Goal: Task Accomplishment & Management: Complete application form

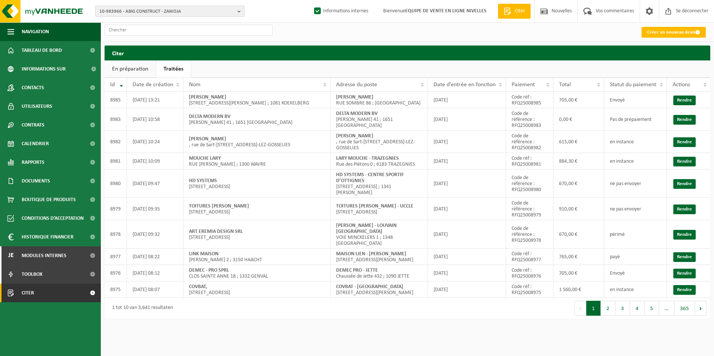
click at [151, 13] on span "10-983966 - ABIG CONSTRUCT - ZAWOJA" at bounding box center [166, 11] width 135 height 11
click at [335, 32] on div "Créer un nouveau devis" at bounding box center [407, 31] width 613 height 19
click at [209, 34] on input "text" at bounding box center [189, 30] width 168 height 11
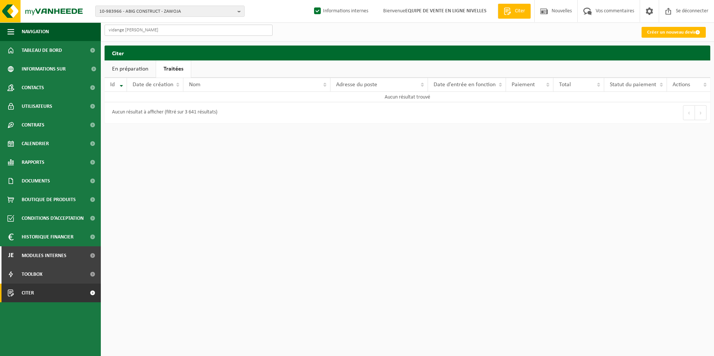
type input "vidange willy"
click at [673, 30] on font "Créer un nouveau devis" at bounding box center [671, 32] width 48 height 5
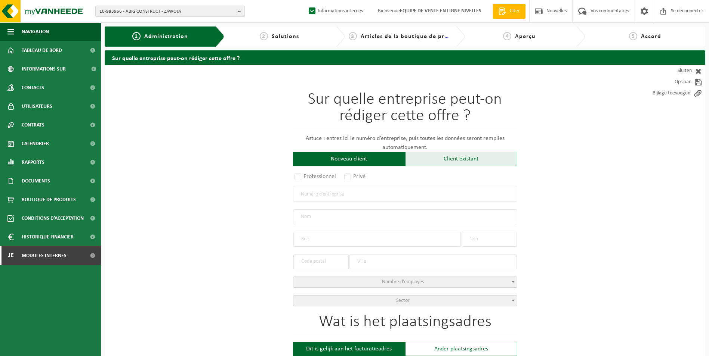
click at [454, 158] on div "Client existant" at bounding box center [461, 159] width 112 height 14
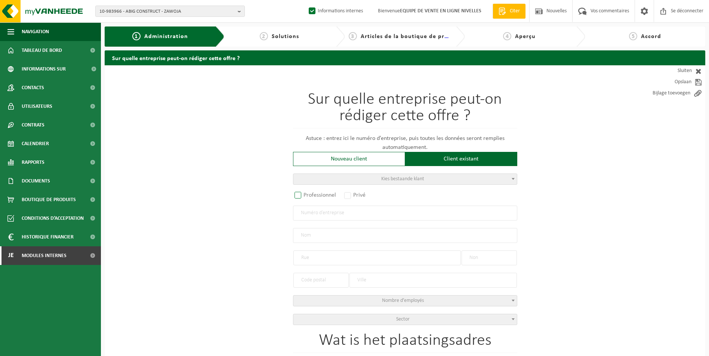
click at [312, 195] on label "Professionnel" at bounding box center [315, 195] width 45 height 10
click at [310, 195] on input "Professionnel" at bounding box center [307, 195] width 5 height 5
radio input "true"
click at [310, 213] on input "text" at bounding box center [405, 213] width 224 height 15
type input "0732956942"
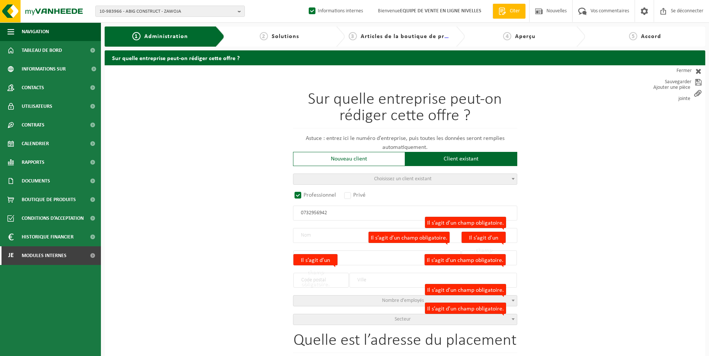
radio input "false"
select select
type input "IMA INVEST SRL"
type input "RUE DE LA LAITERIE"
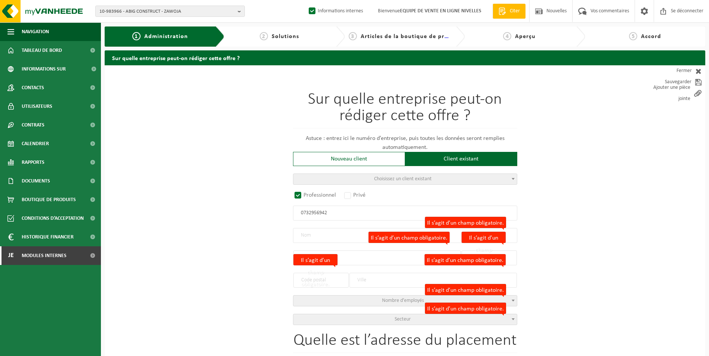
type input "80"
type input "1070"
type input "ANDERLECHT"
type input "2309666109"
radio input "true"
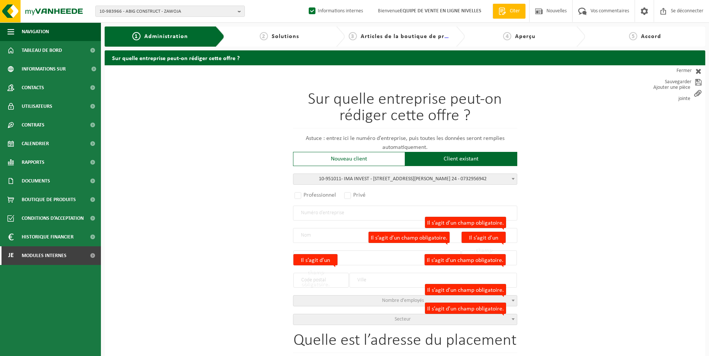
select select "145652"
type input "0732.956.942"
type input "IMA INVEST"
type input "RUE EMILE CARPENTIER"
type input "24"
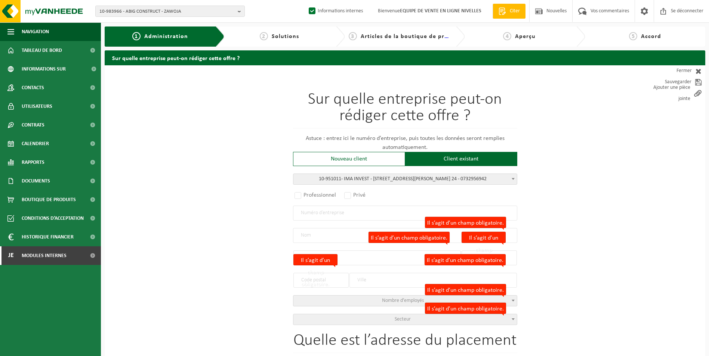
type input "1070"
type input "ANDERLECHT"
select select "11"
type input "IMA INVEST"
type input "RUE EMILE CARPENTIER"
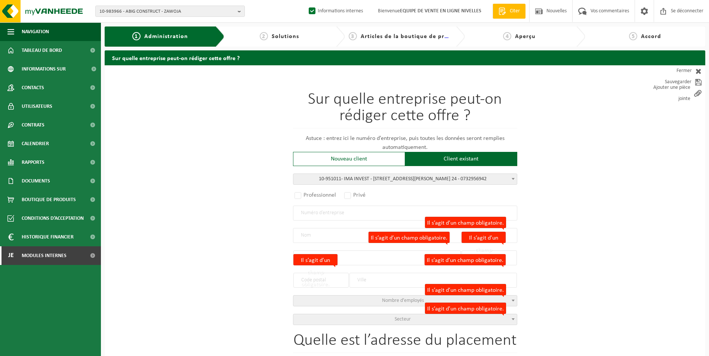
type input "24"
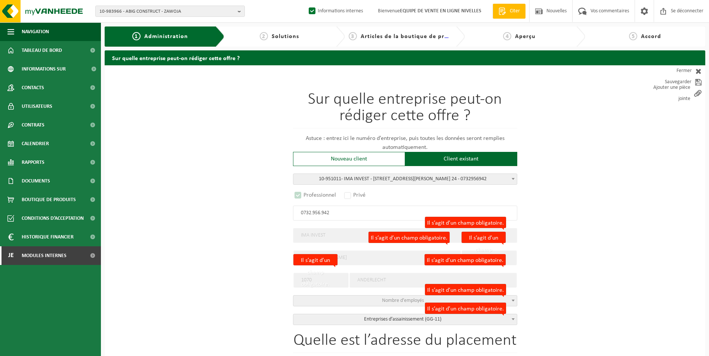
select select "D"
select select
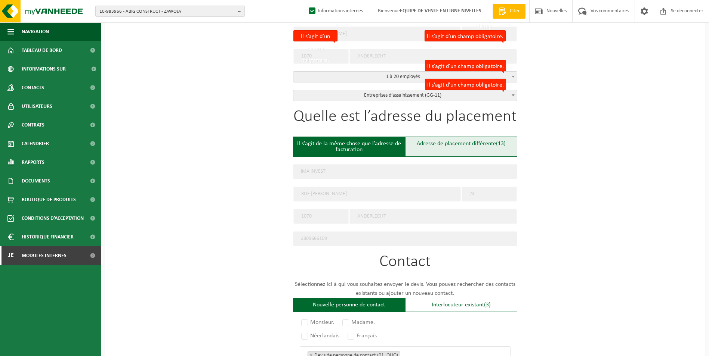
click at [436, 147] on div "Adresse de placement différente (13)" at bounding box center [461, 147] width 112 height 20
type input "Werf -"
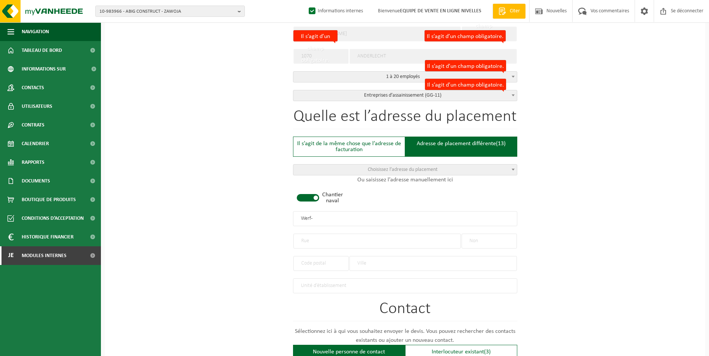
click at [313, 196] on span at bounding box center [308, 197] width 22 height 7
click at [308, 240] on input "text" at bounding box center [376, 241] width 167 height 15
type input "RUE DE LINKEBEEK"
click at [486, 243] on input "text" at bounding box center [488, 241] width 55 height 15
type input "42"
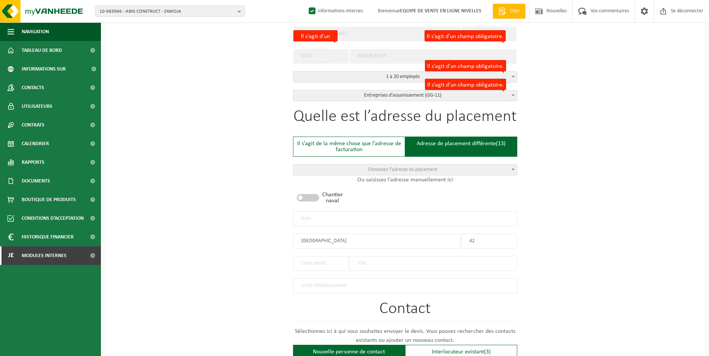
click at [331, 263] on input "text" at bounding box center [320, 263] width 55 height 15
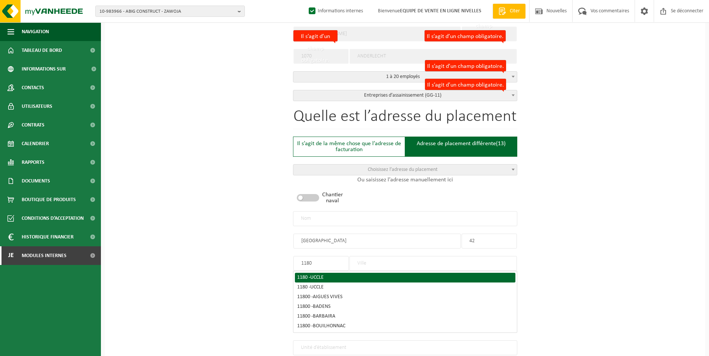
type input "1180"
click at [323, 275] on span "UCCLE" at bounding box center [316, 278] width 13 height 6
type input "UCCLE"
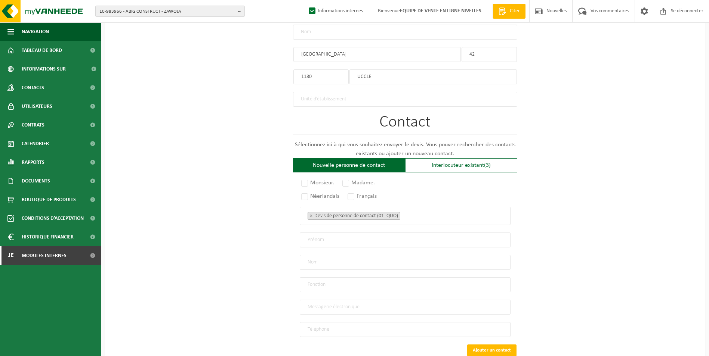
scroll to position [455, 0]
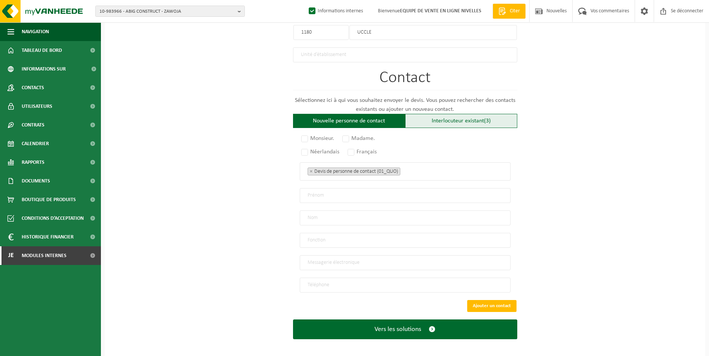
click at [451, 121] on div "Interlocuteur existant (3)" at bounding box center [461, 121] width 112 height 14
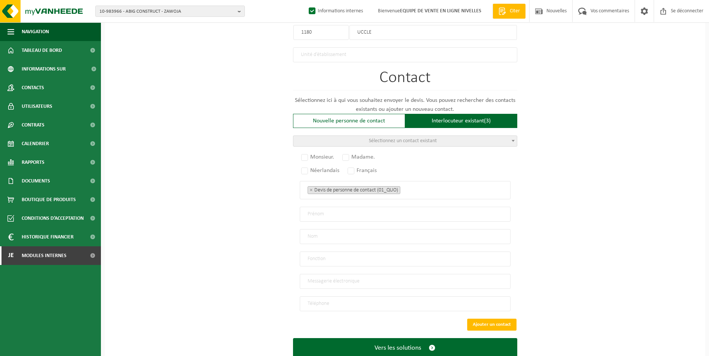
click at [411, 138] on span "Sélectionnez un contact existant" at bounding box center [403, 141] width 68 height 6
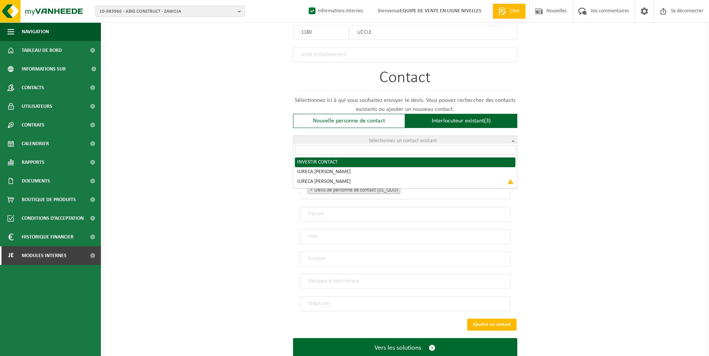
radio input "true"
select select "{"code":"10-951012","firstname":"CONTACT","surname":"INVEST","gender":"Unknown"…"
type input "CONTACT"
type input "INVEST"
type input "info.imainvest@gmail.com"
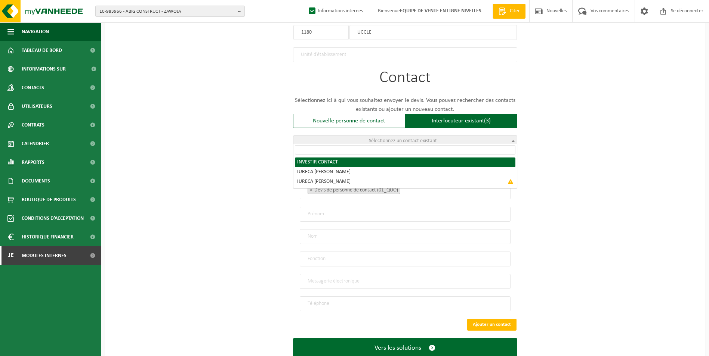
type input "0465 / 84 25 08"
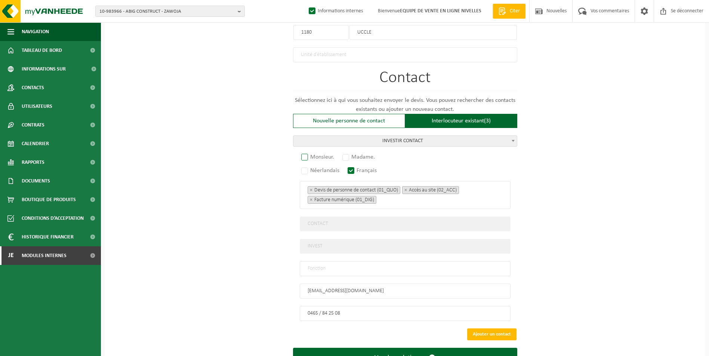
click at [302, 156] on label "Monsieur." at bounding box center [318, 157] width 37 height 10
radio input "true"
click at [351, 261] on input "text" at bounding box center [405, 268] width 211 height 15
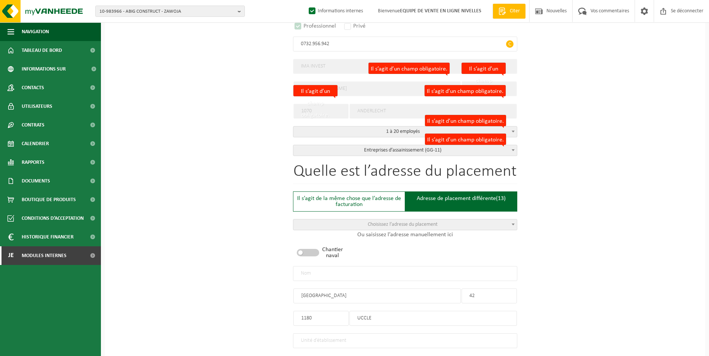
scroll to position [157, 0]
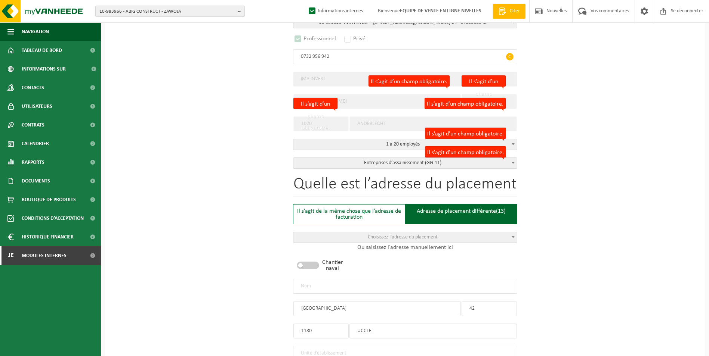
type input "CONTACT"
click at [320, 284] on input "text" at bounding box center [405, 286] width 224 height 15
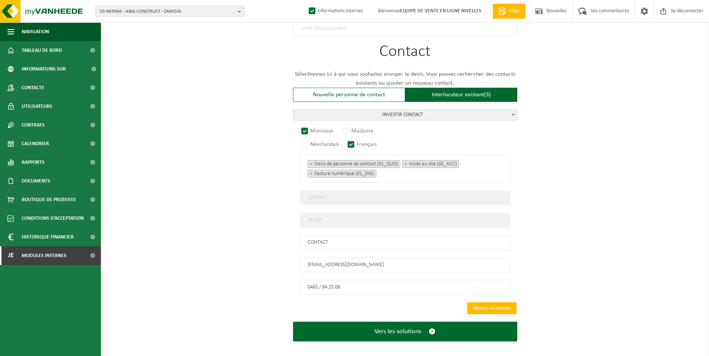
scroll to position [484, 0]
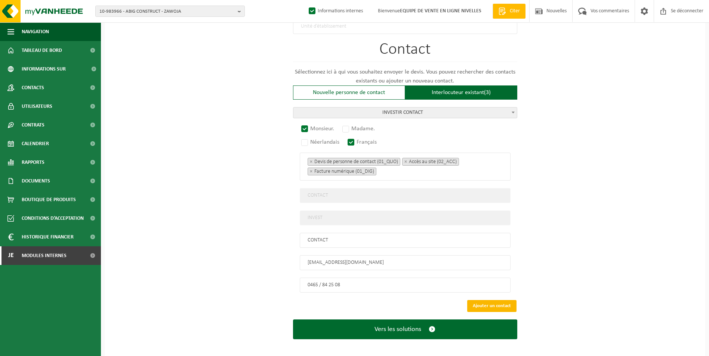
type input "IMA INVEST-UCCLE"
click at [503, 300] on button "Ajouter un contact" at bounding box center [491, 306] width 49 height 12
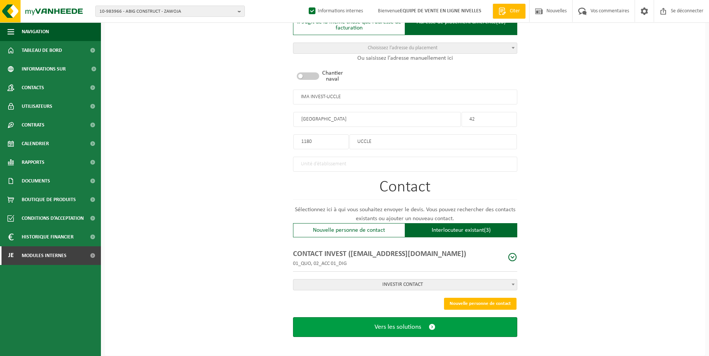
click at [399, 323] on span "Vers les solutions" at bounding box center [397, 327] width 47 height 8
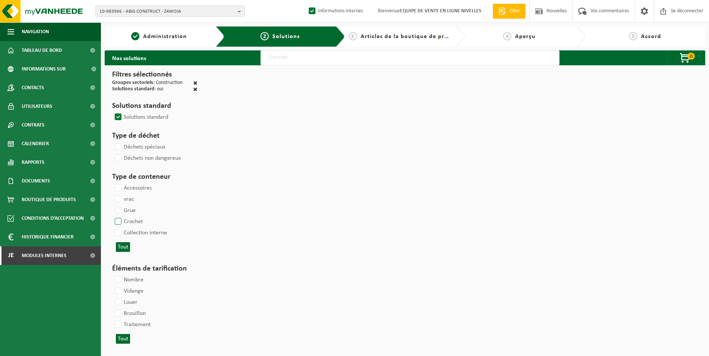
click at [118, 222] on label "Crochet" at bounding box center [128, 221] width 30 height 11
click at [112, 216] on input "Crochet" at bounding box center [112, 216] width 0 height 0
checkbox input "true"
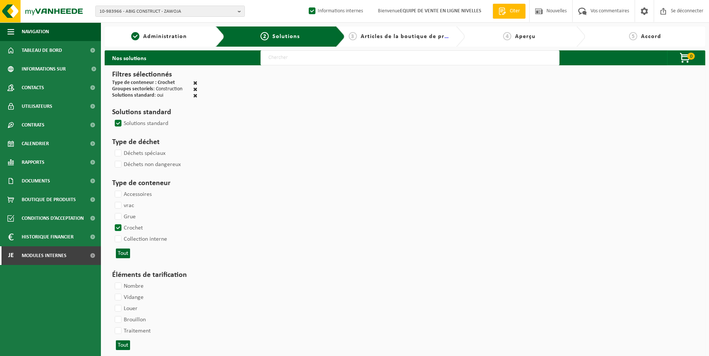
select select
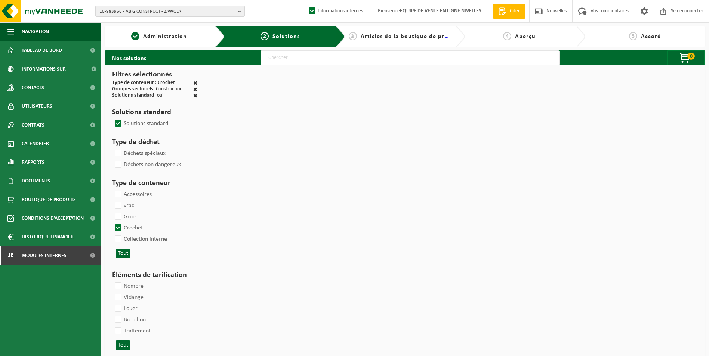
select select
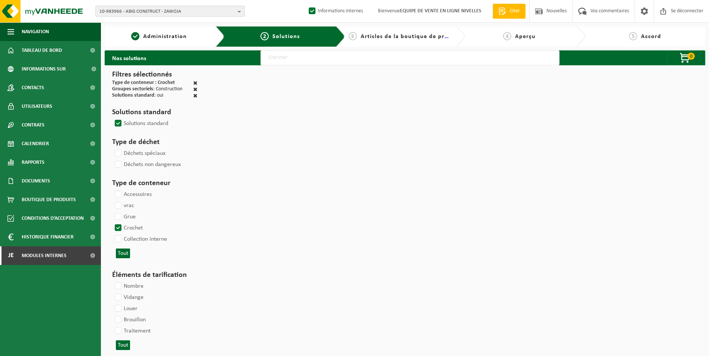
select select
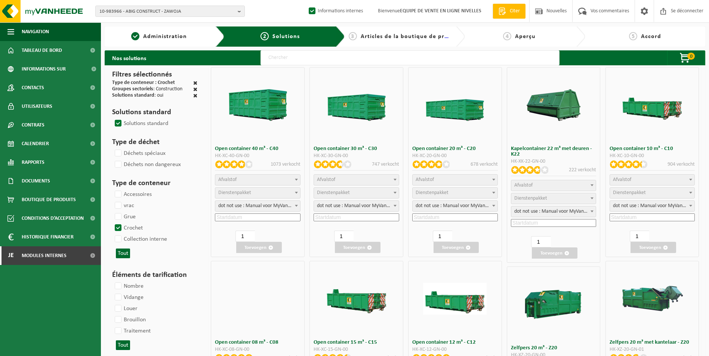
select select
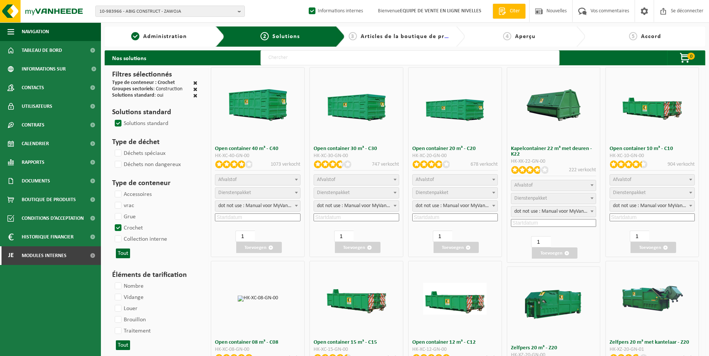
select select "197"
select select
select select "8"
select select
select select "7"
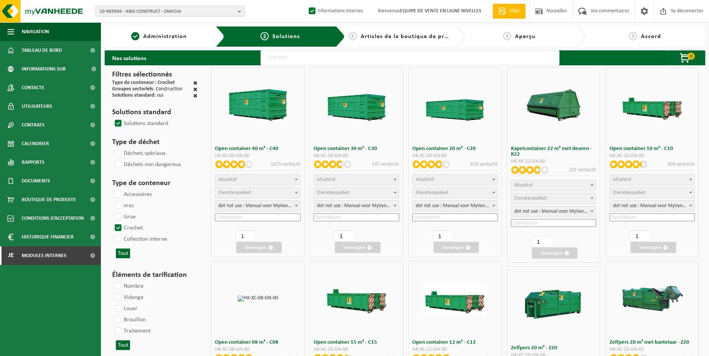
select select
select select "7"
select select
select select "25"
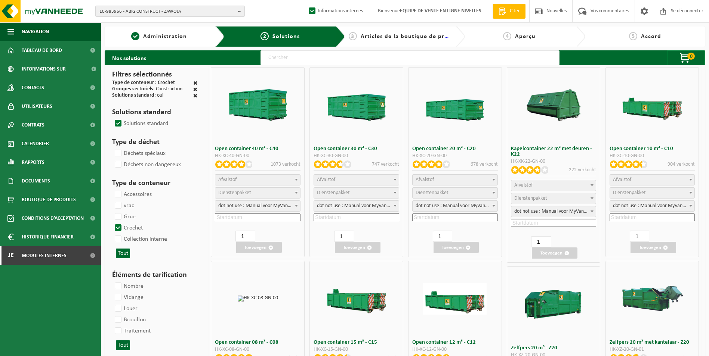
select select "25"
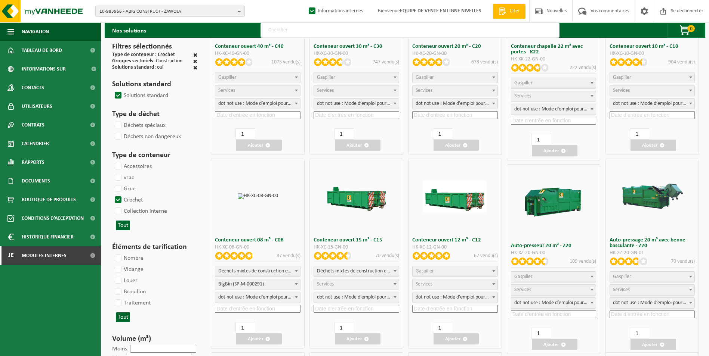
scroll to position [112, 0]
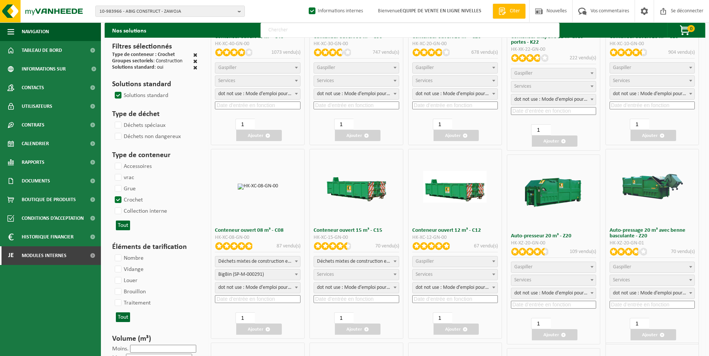
click at [441, 261] on span "Gaspiller" at bounding box center [454, 262] width 85 height 10
select select "31"
select select
click at [438, 278] on span "Services" at bounding box center [454, 275] width 85 height 10
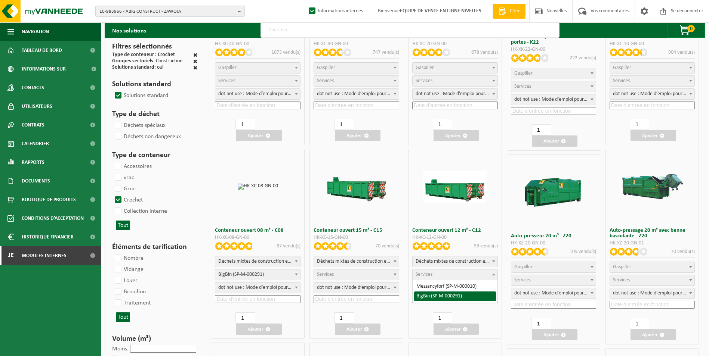
select select "197"
select select "25"
click at [437, 298] on input at bounding box center [455, 299] width 86 height 8
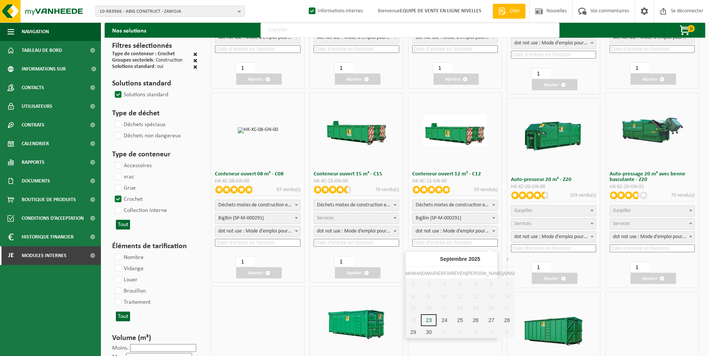
scroll to position [224, 0]
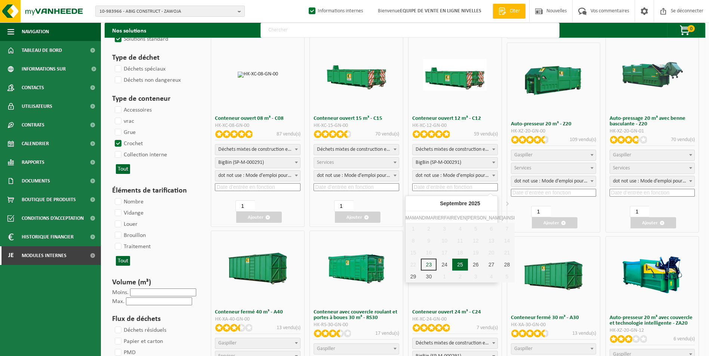
click at [452, 266] on div "25" at bounding box center [460, 265] width 16 height 12
type input "2025-09-25"
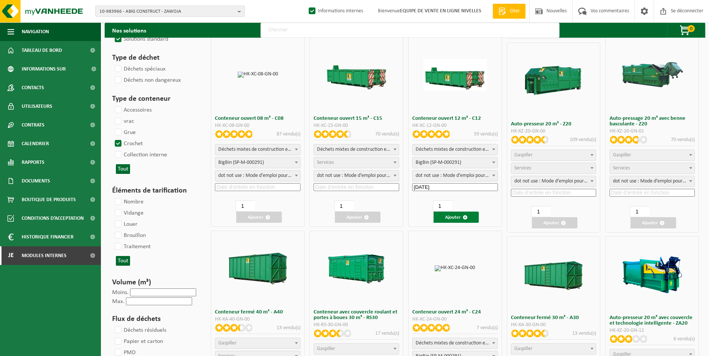
click at [449, 217] on font "Ajouter" at bounding box center [453, 217] width 16 height 5
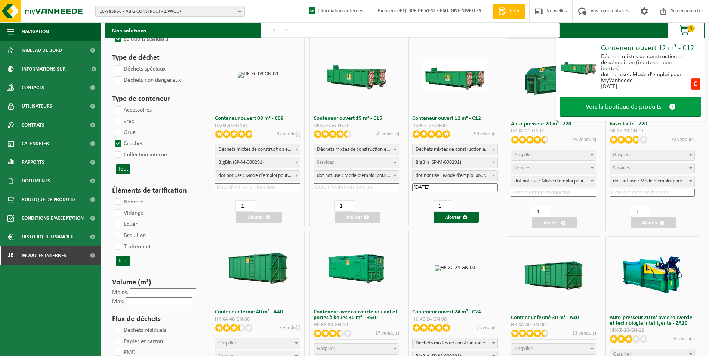
click at [634, 107] on span "Vers la boutique de produits" at bounding box center [623, 107] width 76 height 8
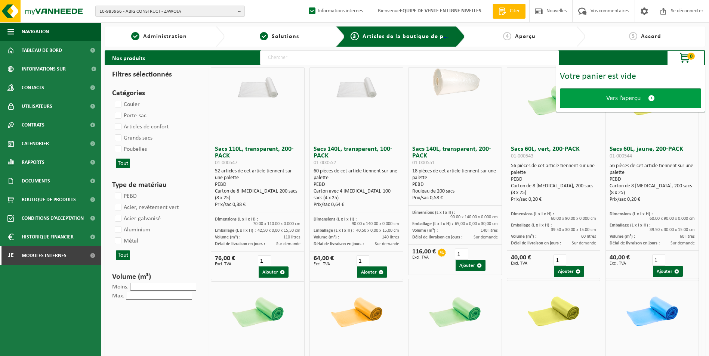
click at [622, 96] on span "Vers l’aperçu" at bounding box center [623, 99] width 34 height 8
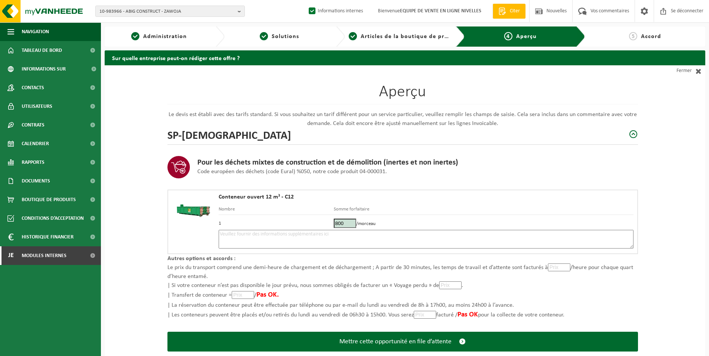
click at [306, 246] on textarea at bounding box center [426, 239] width 415 height 19
type textarea "p"
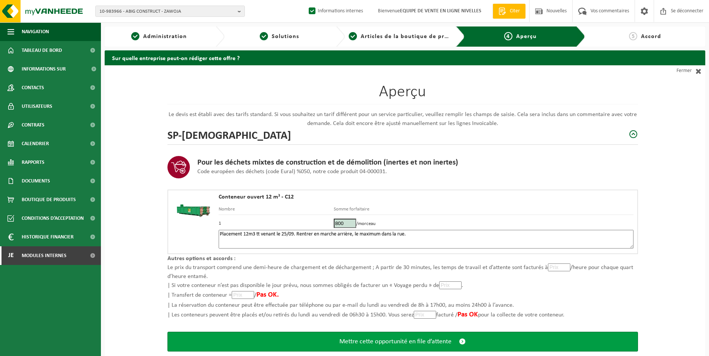
type textarea "Placement 12m3 tt venant le 25/09. Rentrer en marche arrière, le maximum dans l…"
click at [371, 348] on button "Mettre cette opportunité en file d’attente" at bounding box center [402, 342] width 470 height 20
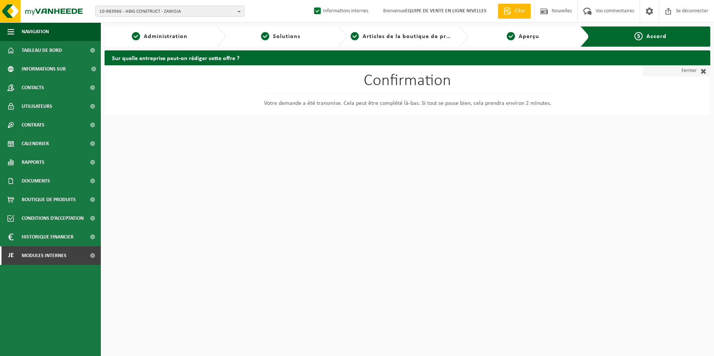
click at [689, 71] on font "Fermer" at bounding box center [689, 70] width 15 height 11
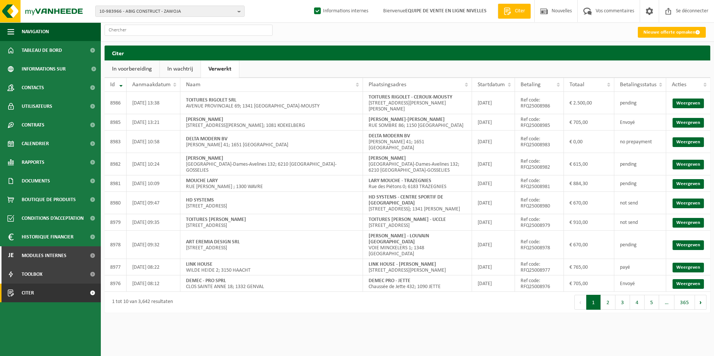
click at [174, 68] on link "In wachtrij" at bounding box center [180, 69] width 41 height 17
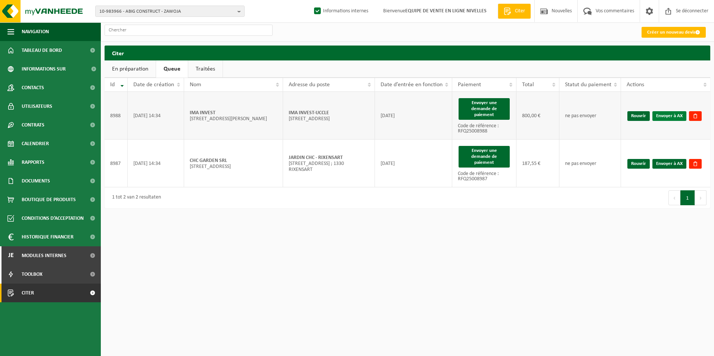
click at [675, 114] on link "Envoyer à AX" at bounding box center [670, 116] width 34 height 10
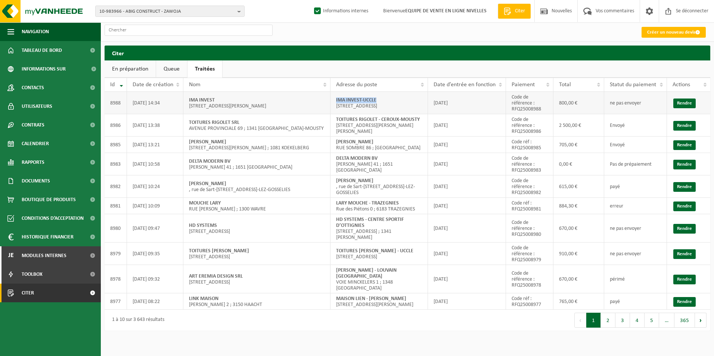
drag, startPoint x: 334, startPoint y: 99, endPoint x: 390, endPoint y: 100, distance: 56.1
click at [390, 100] on td "IMA INVEST-UCCLE RUE DE LINKEBEEK 42 ; 1180 UCCLE" at bounding box center [379, 103] width 97 height 22
copy strong "IMA INVEST-UCCLE"
click at [263, 70] on ul "En préparation Queue Traitées" at bounding box center [408, 69] width 606 height 17
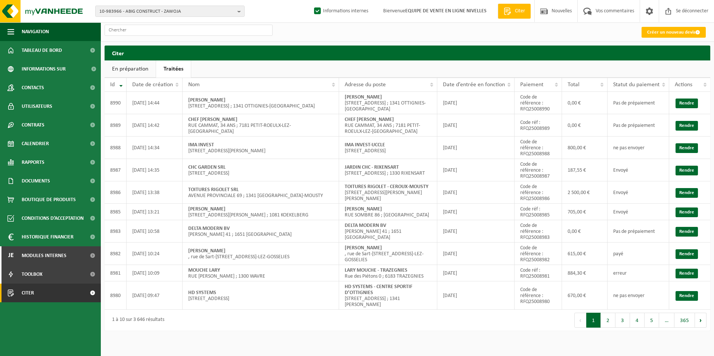
click at [296, 68] on ul "En préparation Traitées" at bounding box center [408, 69] width 606 height 17
click at [693, 170] on link "Rendre" at bounding box center [687, 171] width 22 height 10
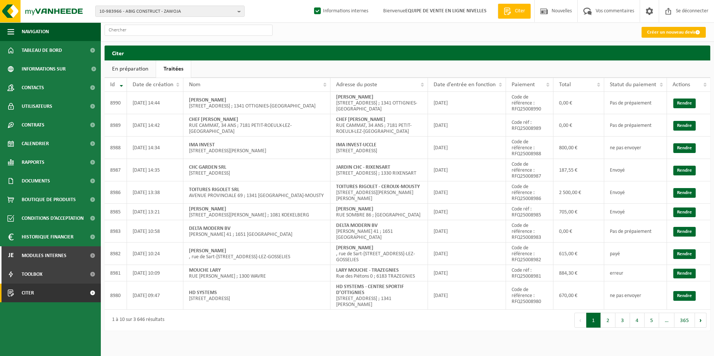
click at [660, 35] on font "Créer un nouveau devis" at bounding box center [671, 32] width 48 height 5
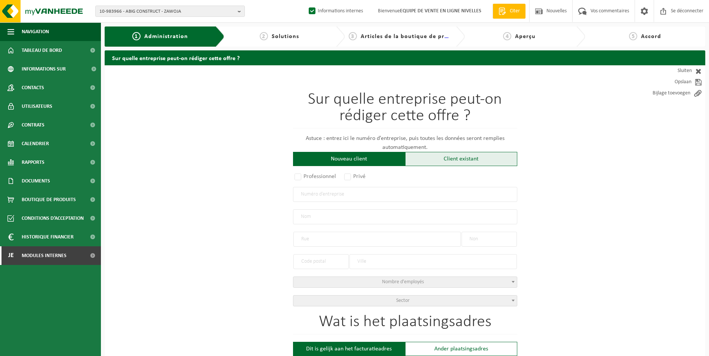
click at [443, 158] on div "Client existant" at bounding box center [461, 159] width 112 height 14
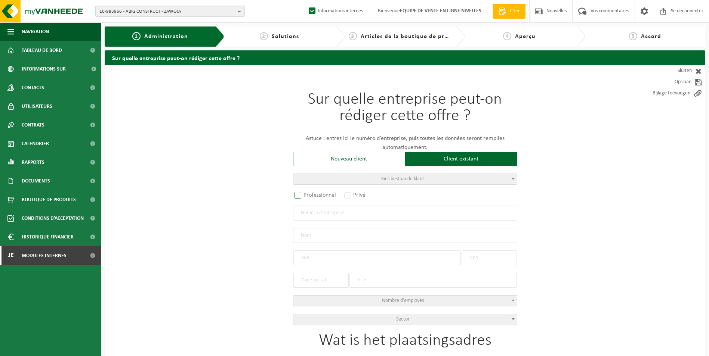
click at [303, 198] on label "Professionnel" at bounding box center [315, 195] width 45 height 10
click at [305, 198] on input "Professionnel" at bounding box center [307, 195] width 5 height 5
radio input "true"
click at [313, 212] on input "text" at bounding box center [405, 213] width 224 height 15
type input "0649457560"
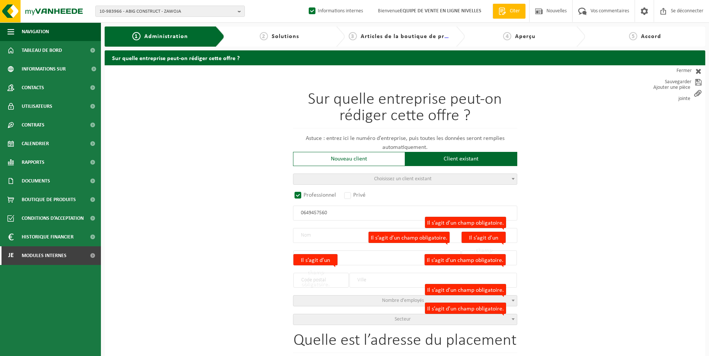
radio input "false"
select select
type input "BATITRA SPRL"
type input "RUE DE LA MONTAGNE"
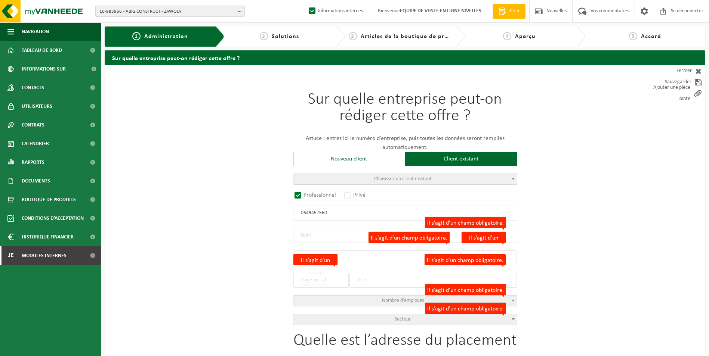
type input "5"
type input "1367"
type input "RAMILLIES"
type input "2251457694"
radio input "true"
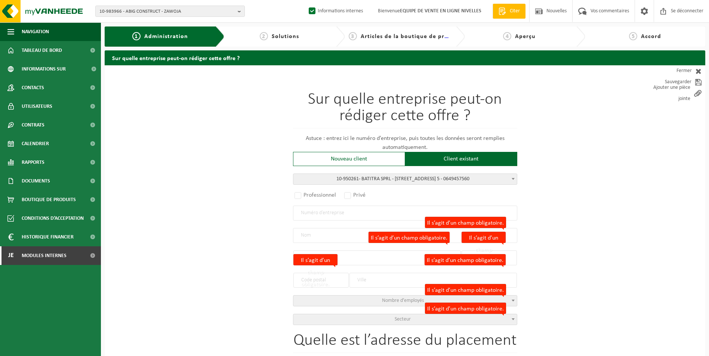
select select "144292"
type input "0649.457.560"
type input "BATITRA SPRL"
type input "RUE DE LA MONTAGNE"
type input "5"
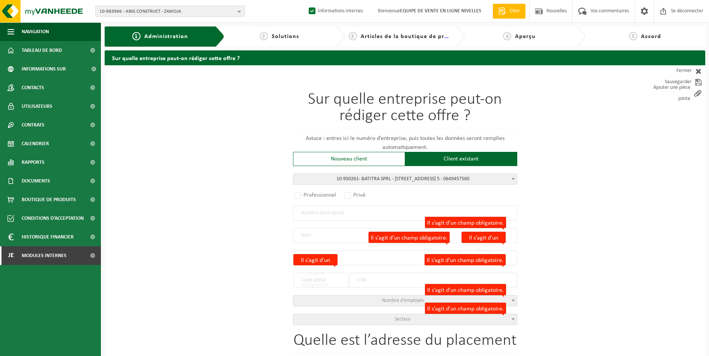
type input "1367"
type input "MONT-SAINT-ANDRÉ"
select select "11"
type input "MONT-SAINT-ANDRÉ"
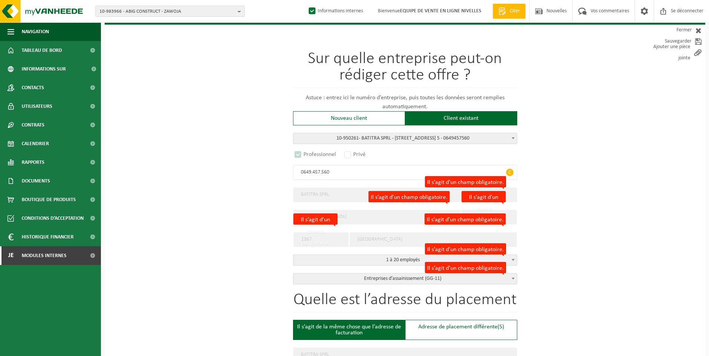
select select "D"
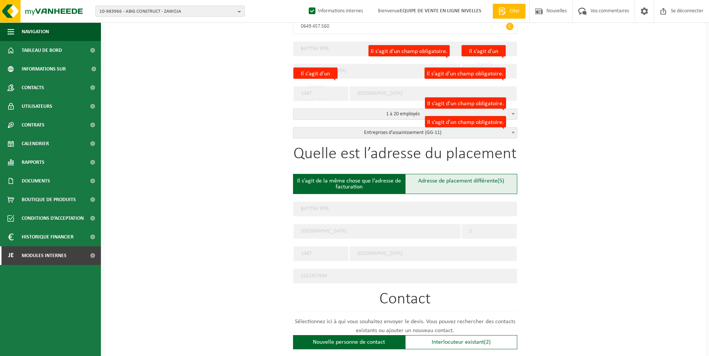
click at [447, 186] on div "Adresse de placement différente (5)" at bounding box center [461, 184] width 112 height 20
type input "Werf -"
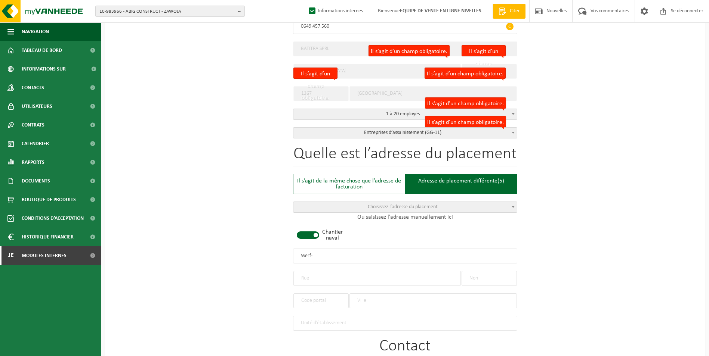
click at [301, 234] on span at bounding box center [308, 235] width 22 height 7
click at [316, 279] on input "text" at bounding box center [376, 278] width 167 height 15
type input "r"
type input "RUE DU CERF"
click at [484, 278] on input "text" at bounding box center [488, 278] width 55 height 15
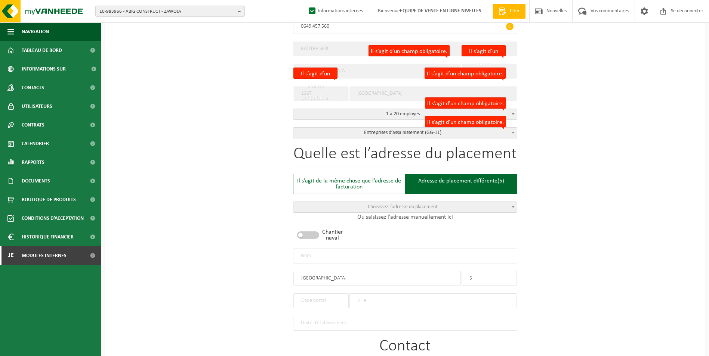
type input "5"
click at [338, 301] on input "text" at bounding box center [320, 301] width 55 height 15
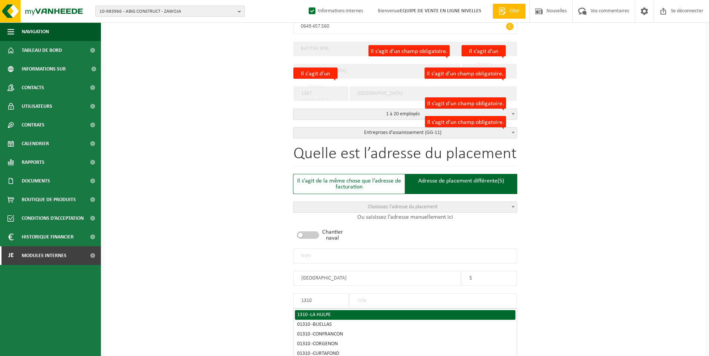
type input "1310"
click at [331, 312] on span "LA HULPE" at bounding box center [320, 315] width 21 height 6
type input "LA HULPE"
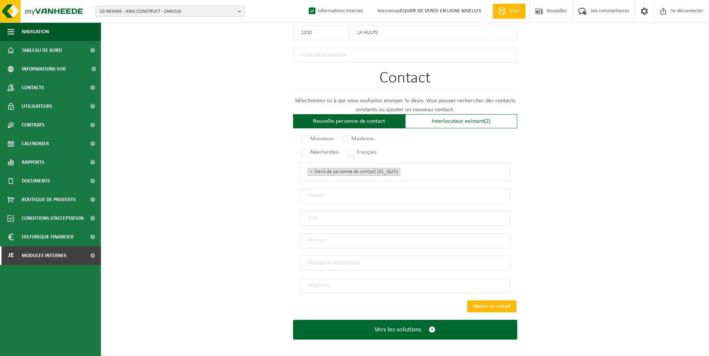
scroll to position [455, 0]
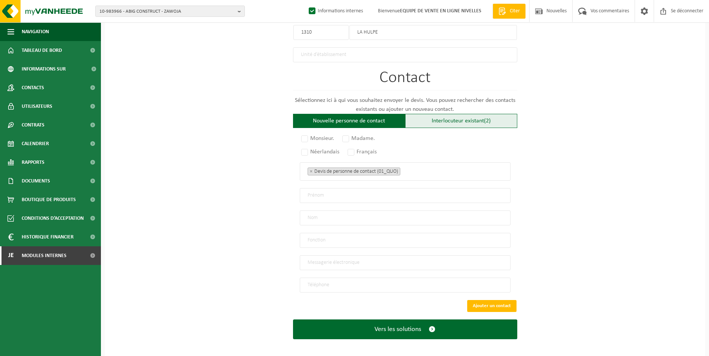
click at [451, 120] on font "Interlocuteur existant" at bounding box center [457, 121] width 52 height 6
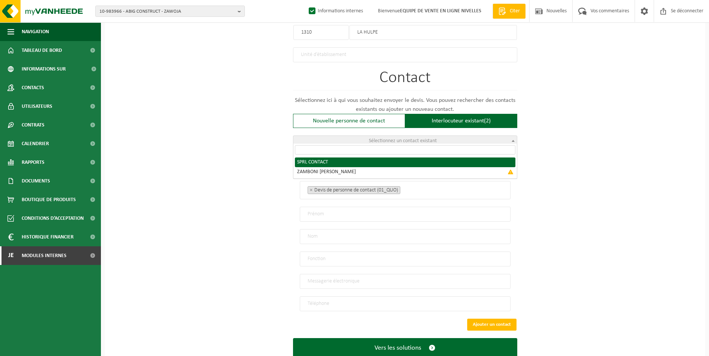
click at [415, 143] on span "Sélectionnez un contact existant" at bounding box center [405, 141] width 224 height 11
radio input "true"
select select "{"code":"10-950262","firstname":"CONTACT","surname":"SPRL","gender":"Unknown","…"
type input "CONTACT"
type input "SPRL"
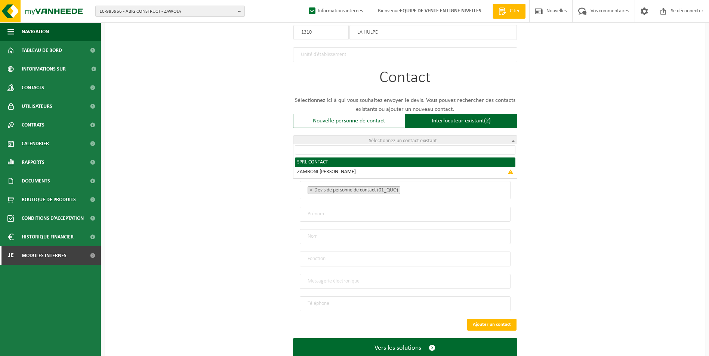
type input "francois.zamboni@hotmail.be"
type input "0475/80 88 87"
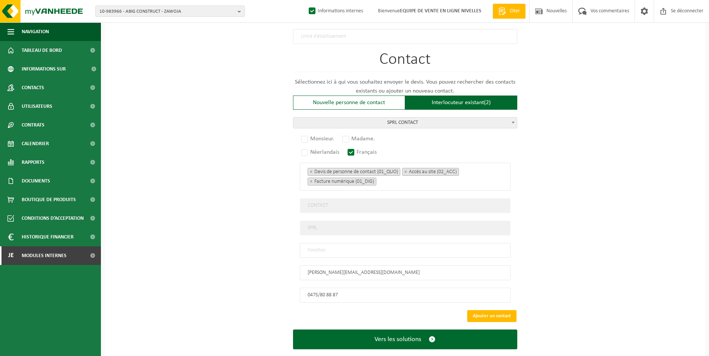
scroll to position [484, 0]
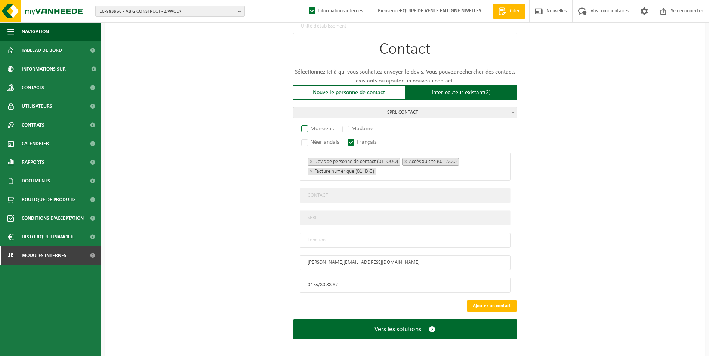
click at [308, 124] on label "Monsieur." at bounding box center [318, 129] width 37 height 10
radio input "true"
click at [358, 233] on input "text" at bounding box center [405, 240] width 211 height 15
click at [353, 238] on input "text" at bounding box center [405, 240] width 211 height 15
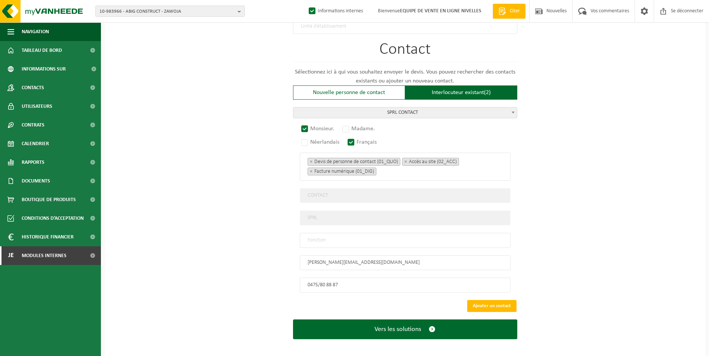
type input "c"
click at [313, 237] on input "text" at bounding box center [405, 240] width 211 height 15
type input "CONTACT"
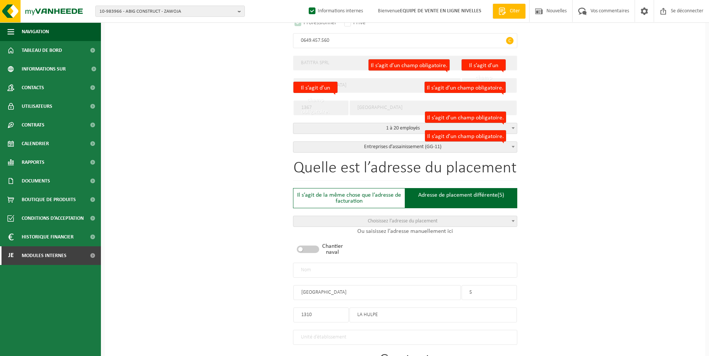
scroll to position [185, 0]
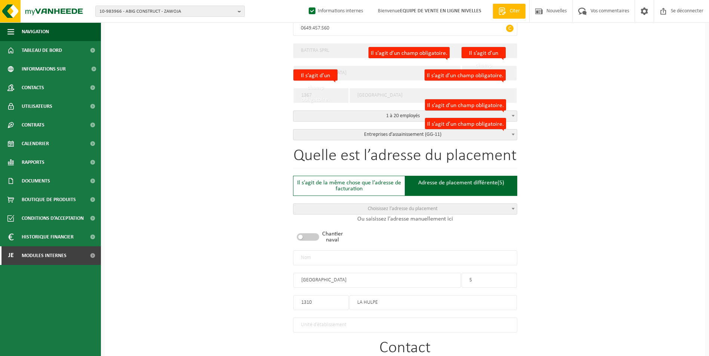
click at [411, 258] on input "text" at bounding box center [405, 258] width 224 height 15
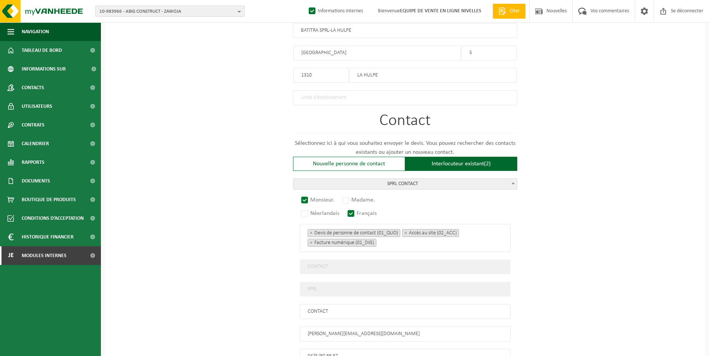
scroll to position [484, 0]
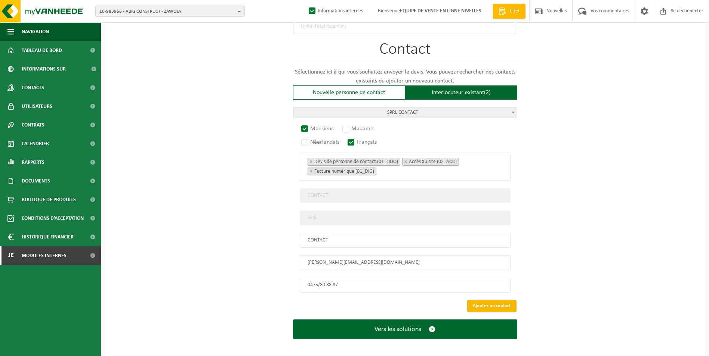
type input "BATITRA SPRL-LA HULPE"
click at [484, 300] on button "Ajouter un contact" at bounding box center [491, 306] width 49 height 12
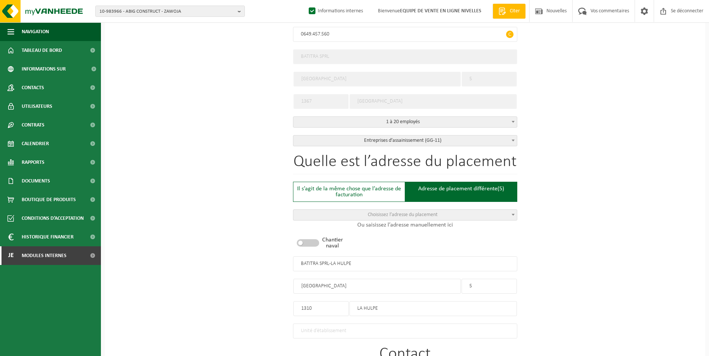
scroll to position [346, 0]
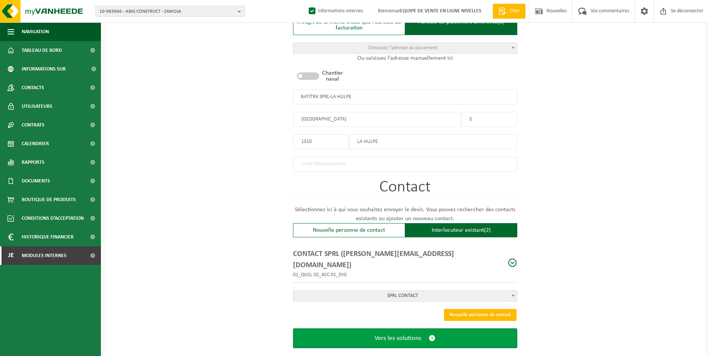
click at [390, 335] on span "Vers les solutions" at bounding box center [397, 339] width 47 height 8
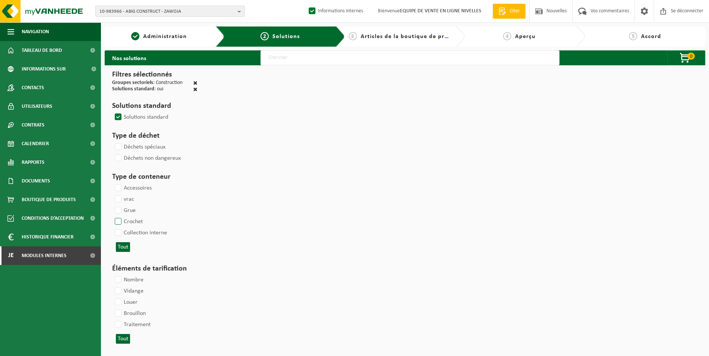
click at [121, 222] on label "Crochet" at bounding box center [128, 221] width 30 height 11
click at [112, 216] on input "Crochet" at bounding box center [112, 216] width 0 height 0
checkbox input "true"
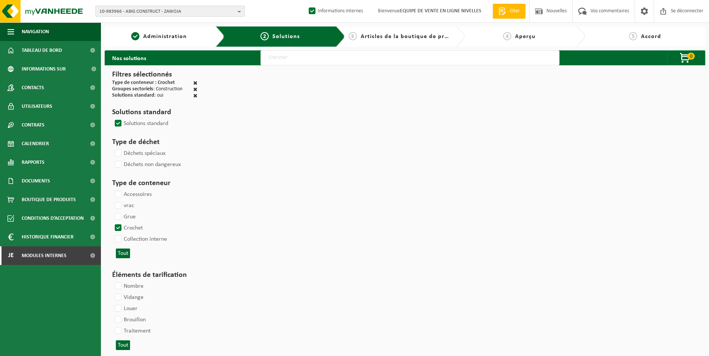
select select
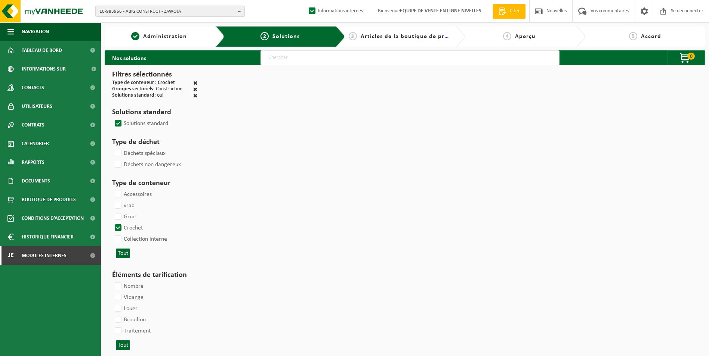
select select
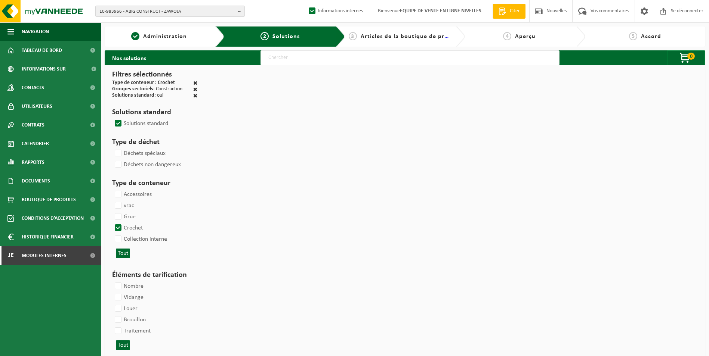
select select
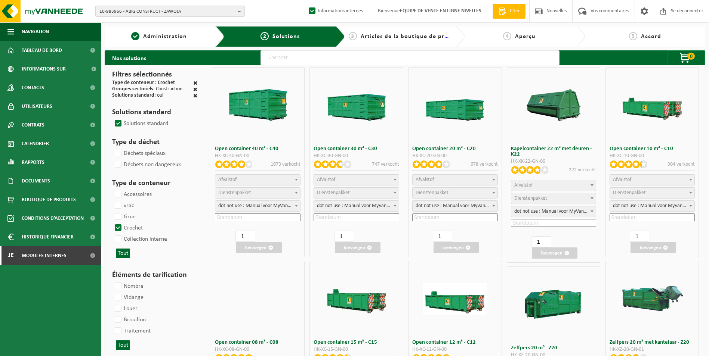
select select
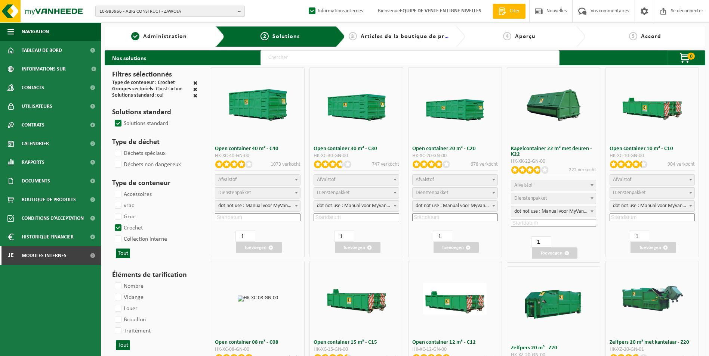
select select
select select "197"
select select
select select "8"
select select
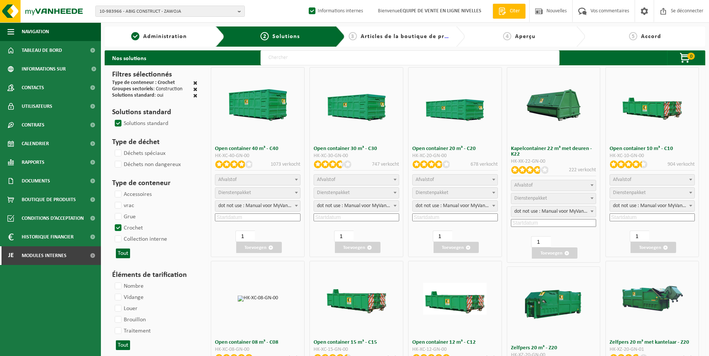
select select "7"
select select
select select "25"
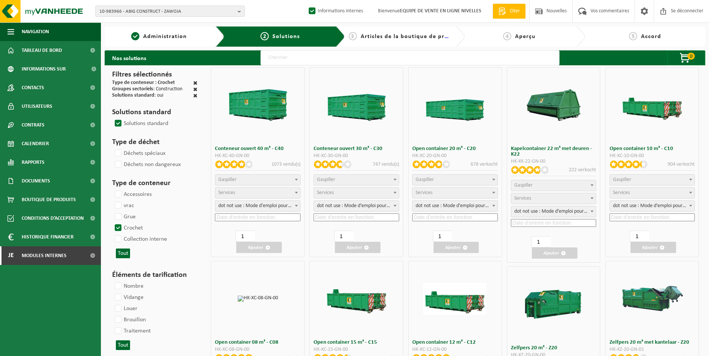
select select "25"
select select "7"
select select "25"
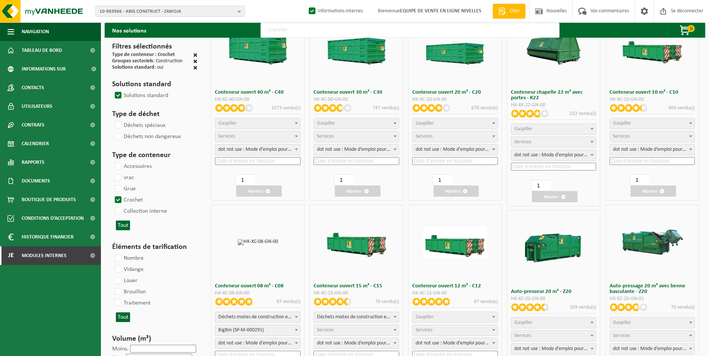
scroll to position [112, 0]
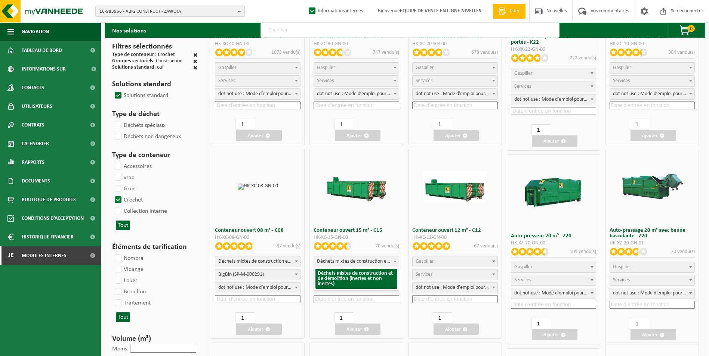
click at [339, 260] on span "Déchets mixtes de construction et de démolition (inertes et non inertes)" at bounding box center [356, 262] width 85 height 10
select select
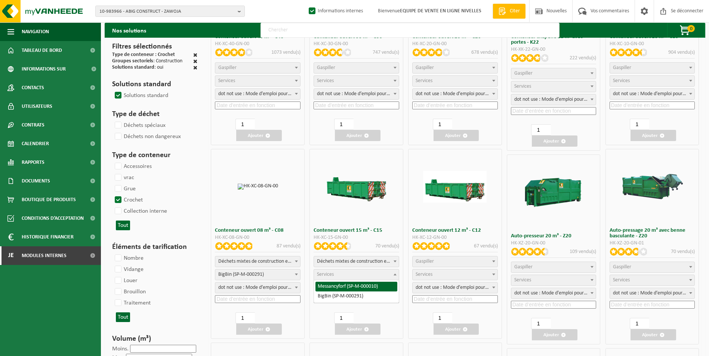
click at [341, 276] on span "Services" at bounding box center [356, 275] width 85 height 10
select select "197"
select select "25"
click at [339, 295] on div "Déchets mixtes de construction et de démolition (inertes et non inertes) Déchet…" at bounding box center [356, 280] width 86 height 49
click at [338, 300] on input at bounding box center [356, 299] width 86 height 8
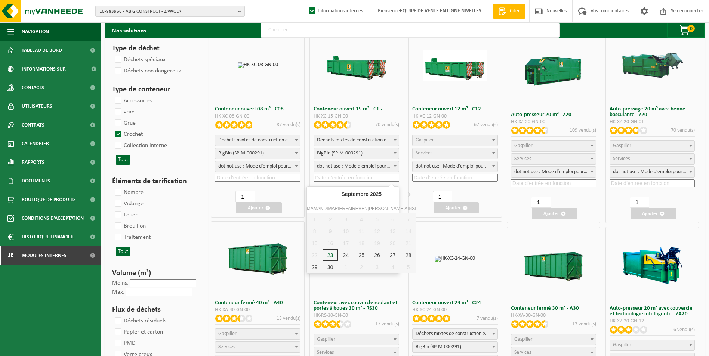
scroll to position [261, 0]
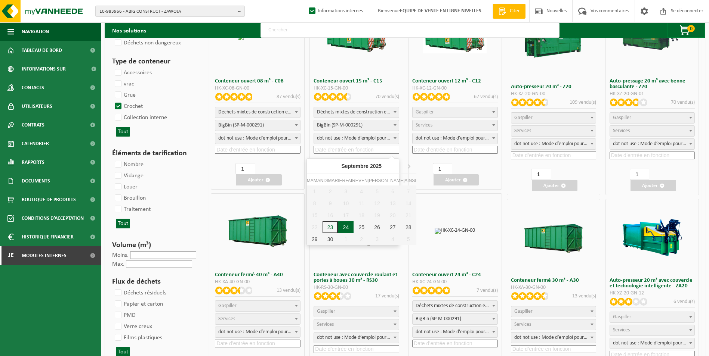
click at [338, 227] on div "24" at bounding box center [346, 228] width 16 height 12
type input "2025-09-24"
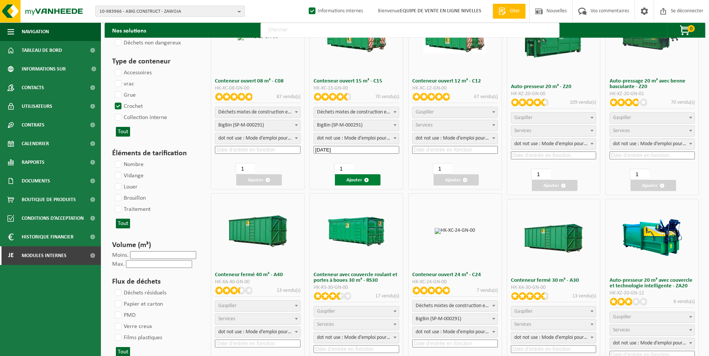
click at [357, 180] on font "Ajouter" at bounding box center [354, 180] width 16 height 5
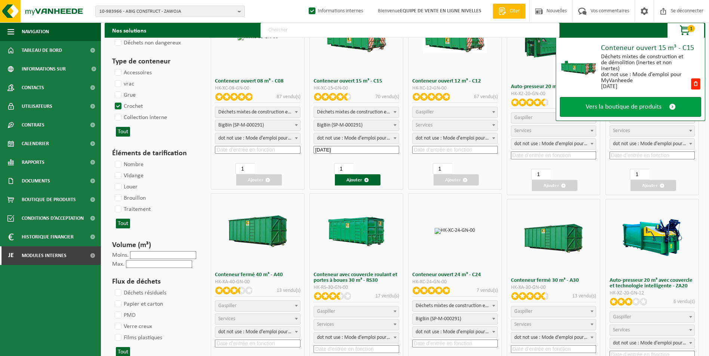
click at [625, 109] on span "Vers la boutique de produits" at bounding box center [623, 107] width 76 height 8
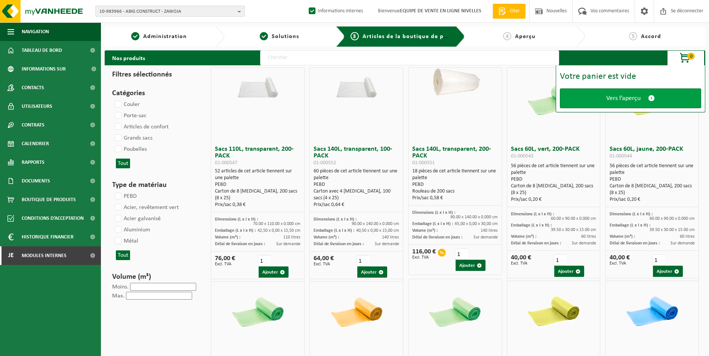
click at [617, 98] on span "Vers l’aperçu" at bounding box center [623, 99] width 34 height 8
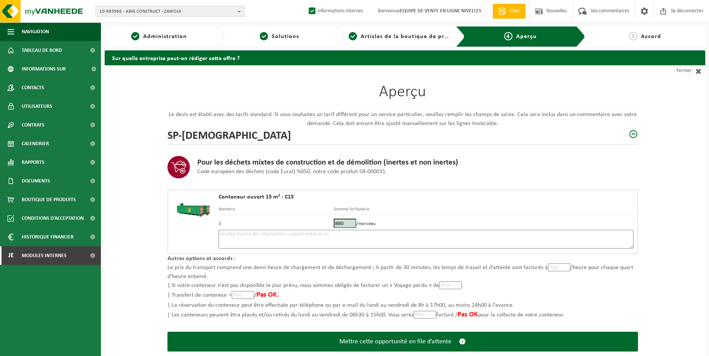
click at [240, 241] on textarea at bounding box center [426, 239] width 415 height 19
type textarea "e"
type textarea "E"
type textarea "p"
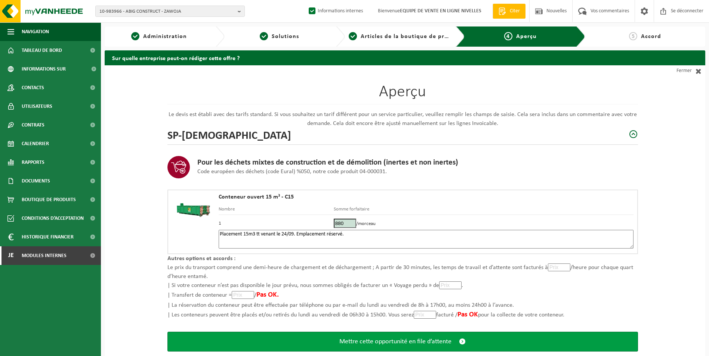
type textarea "Placement 15m3 tt venant le 24/09. Emplacement réservé."
click at [414, 341] on span "Mettre cette opportunité en file d’attente" at bounding box center [395, 342] width 112 height 8
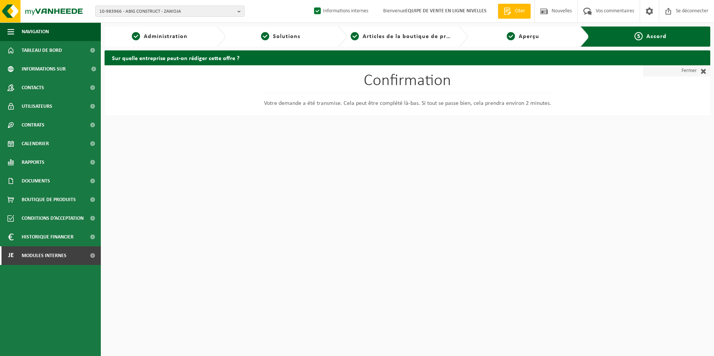
click at [682, 71] on font "Fermer" at bounding box center [689, 70] width 15 height 11
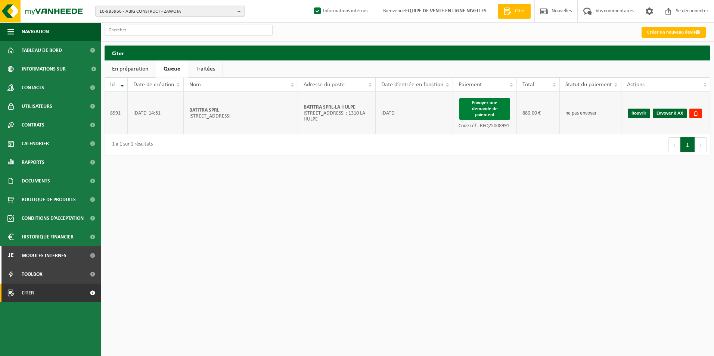
click at [480, 112] on button "Envoyer une demande de paiement" at bounding box center [484, 109] width 51 height 22
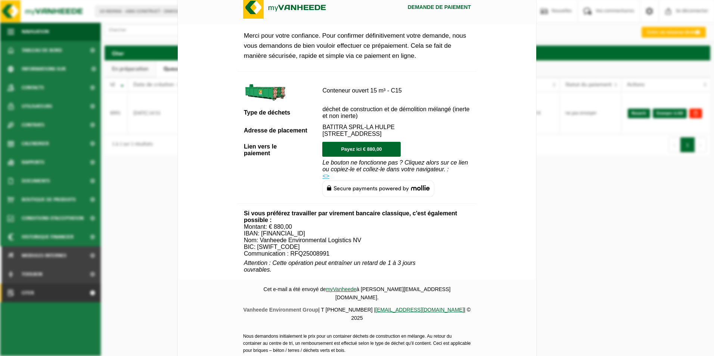
scroll to position [261, 0]
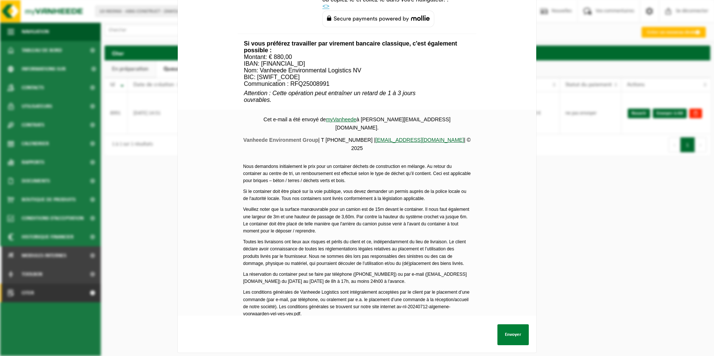
click at [520, 335] on button "Envoyer" at bounding box center [513, 335] width 31 height 21
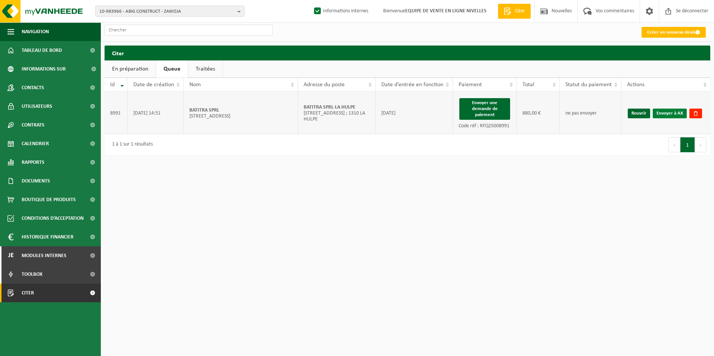
click at [676, 114] on link "Envoyer à AX" at bounding box center [670, 114] width 34 height 10
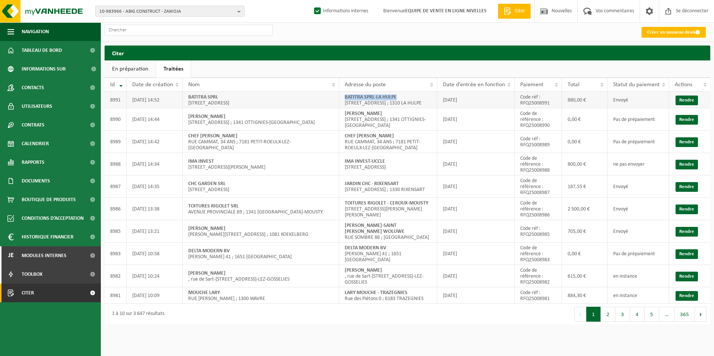
drag, startPoint x: 344, startPoint y: 98, endPoint x: 414, endPoint y: 98, distance: 69.5
click at [414, 98] on td "BATITRA SPRL-LA HULPE [STREET_ADDRESS] ; 1310 LA HULPE" at bounding box center [388, 100] width 98 height 16
copy strong "BATITRA SPRL-LA HULPE"
click at [690, 186] on link "Rendre" at bounding box center [687, 187] width 22 height 10
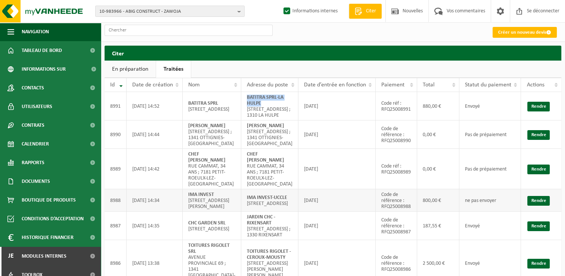
scroll to position [37, 0]
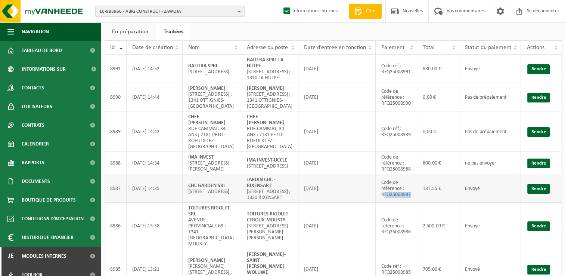
drag, startPoint x: 372, startPoint y: 233, endPoint x: 406, endPoint y: 232, distance: 33.6
click at [406, 202] on td "Code de référence : RFQ25008987" at bounding box center [396, 188] width 41 height 28
click at [405, 202] on td "Code de référence : RFQ25008987" at bounding box center [396, 188] width 41 height 28
copy td "RFQ25008987"
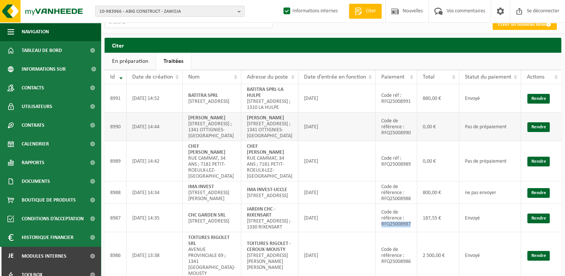
scroll to position [0, 0]
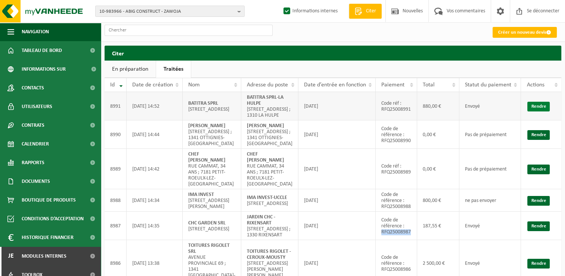
click at [538, 109] on link "Rendre" at bounding box center [538, 107] width 22 height 10
